Goal: Information Seeking & Learning: Learn about a topic

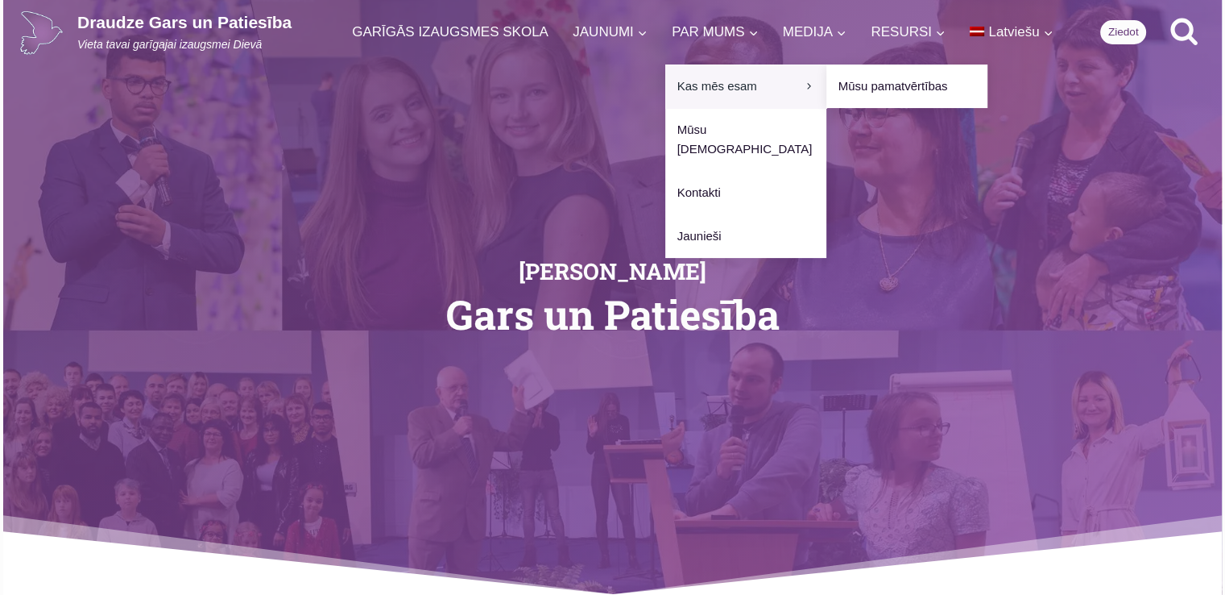
click at [712, 68] on link "Kas mēs esam Expand" at bounding box center [745, 86] width 161 height 44
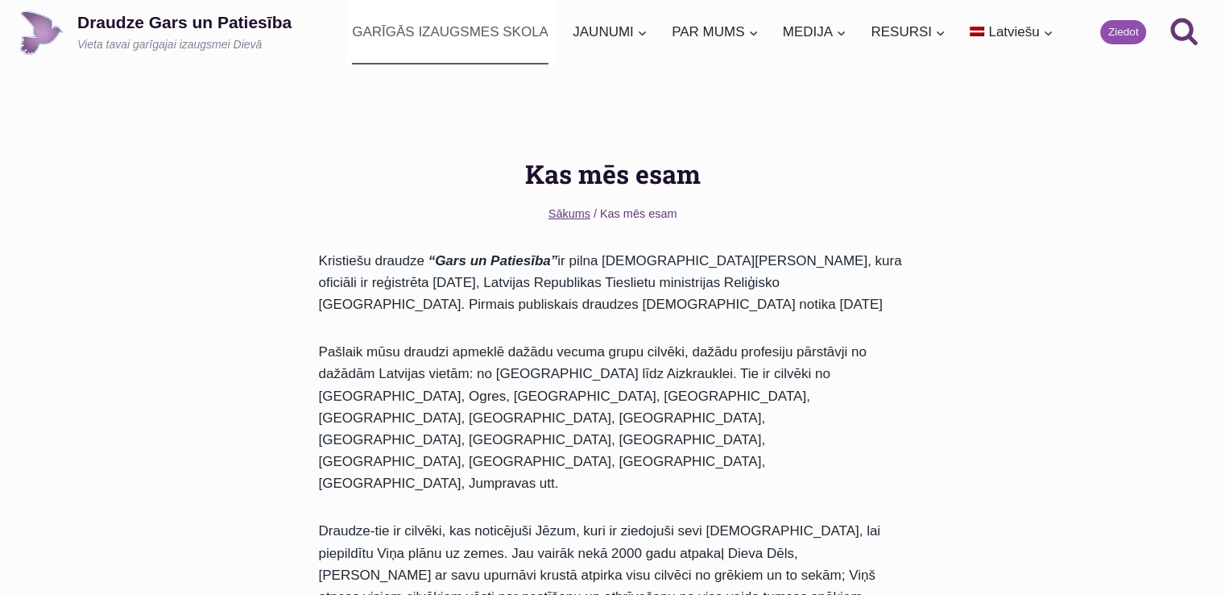
click at [476, 28] on link "GARĪGĀS IZAUGSMES SKOLA" at bounding box center [451, 32] width 210 height 64
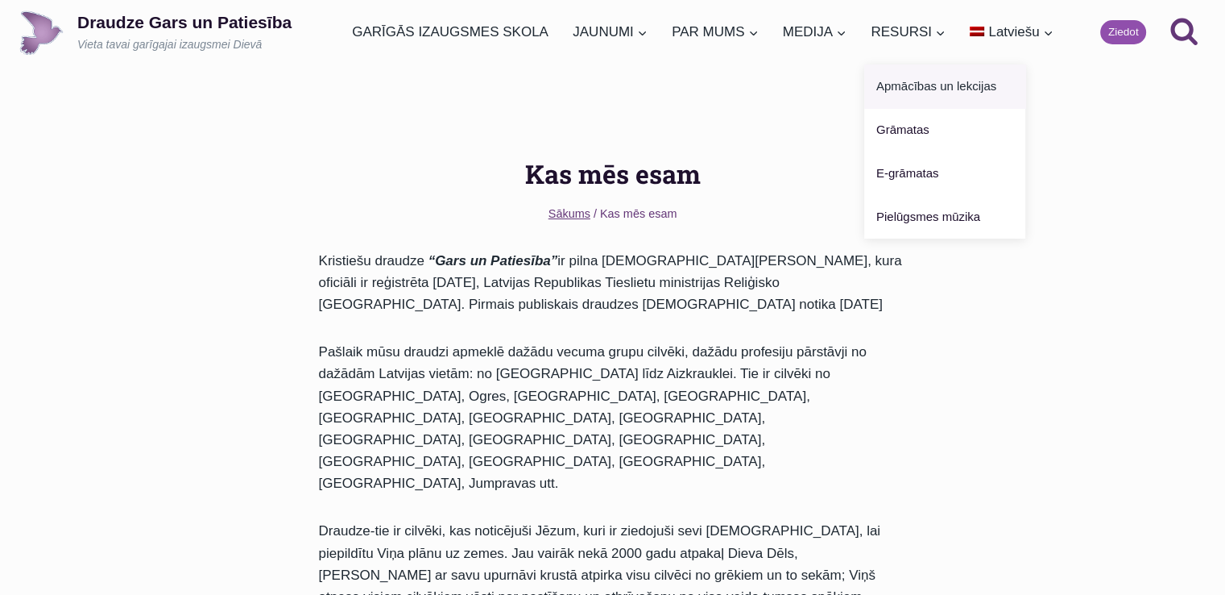
click at [910, 86] on link "Apmācības un lekcijas" at bounding box center [944, 86] width 161 height 44
